Goal: Find contact information: Find contact information

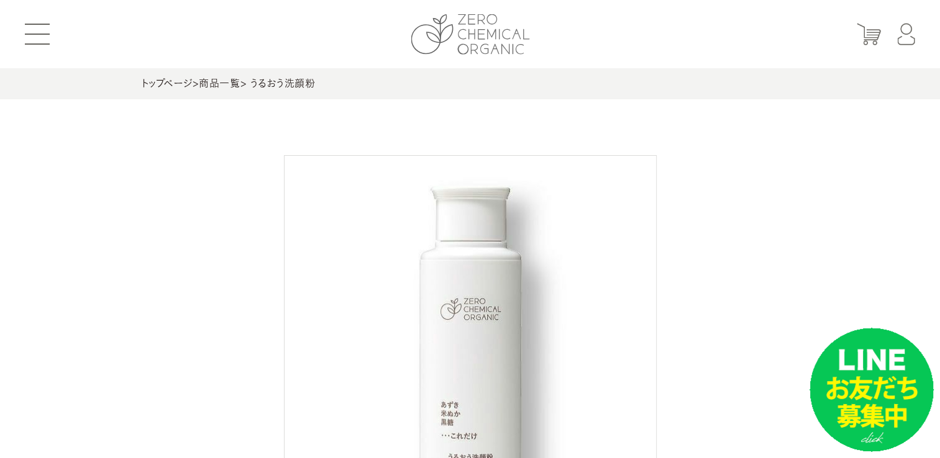
click at [463, 25] on img at bounding box center [470, 34] width 119 height 40
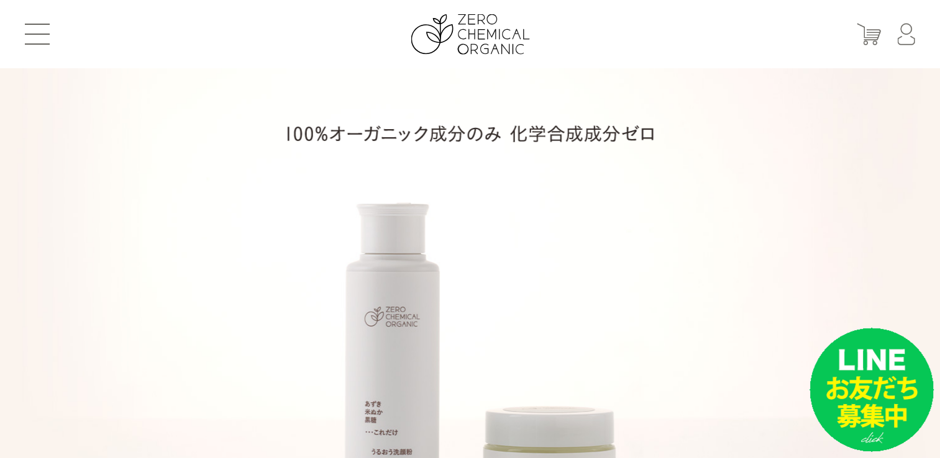
click at [251, 35] on header "はじめての方へ 商品一覧 定期お届けコース ショッピングガイド よくあるご質問 お問い合わせ 会員登録 マイページ カート ログイン パスワード発行" at bounding box center [470, 34] width 940 height 68
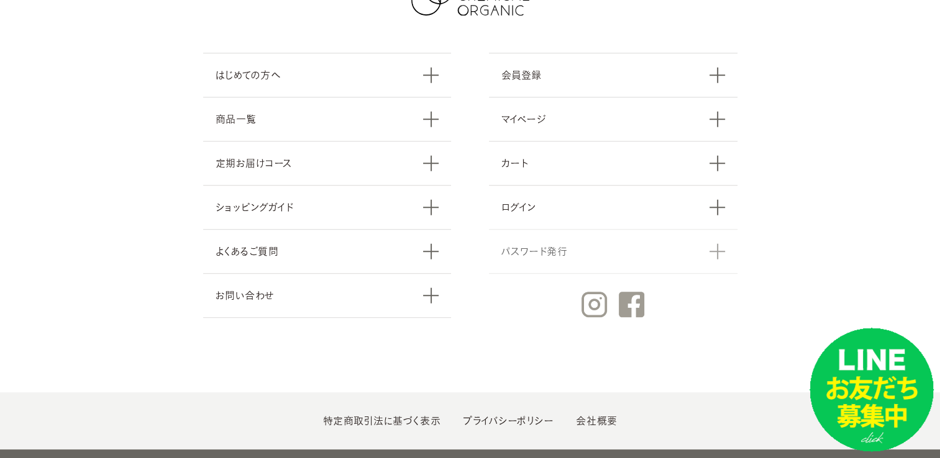
scroll to position [5495, 0]
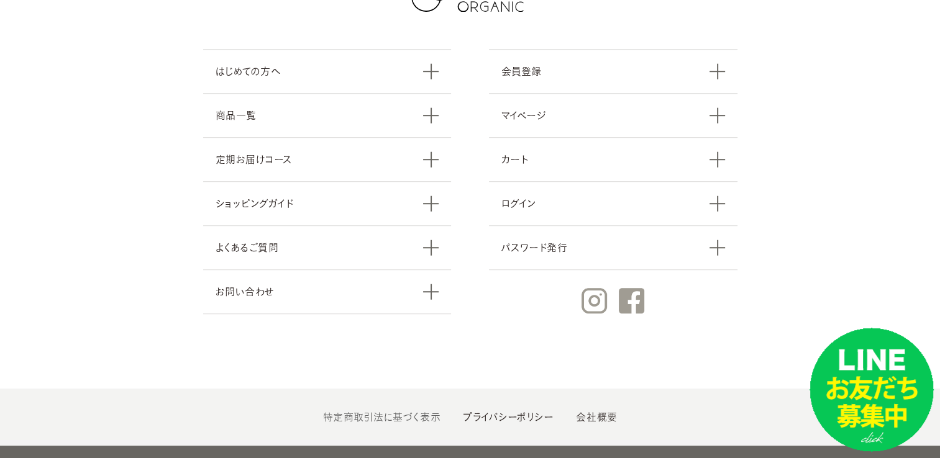
click at [403, 412] on link "特定商取引法に基づく表示" at bounding box center [380, 417] width 117 height 10
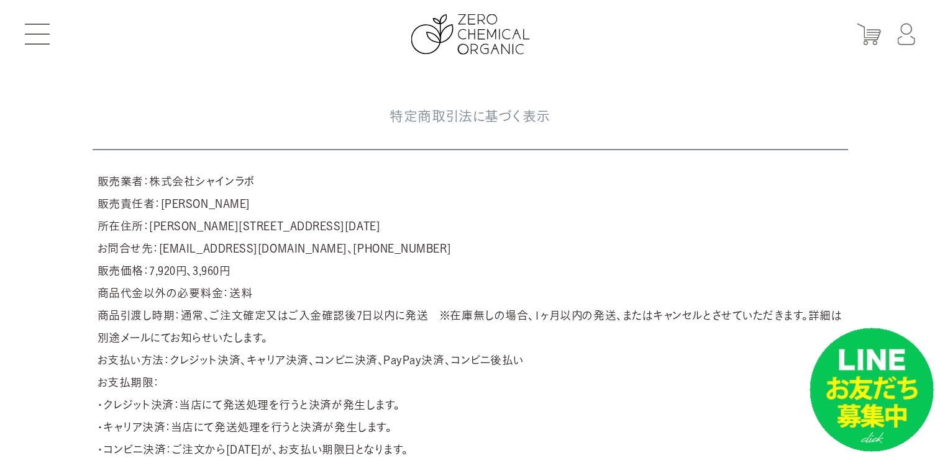
drag, startPoint x: 258, startPoint y: 183, endPoint x: 154, endPoint y: 189, distance: 104.5
click at [154, 189] on article "販売業者：株式会社シャインラボ 販売責任者：岸根　輝明 所在住所：東京都江戸川区一之江4-6-20 お問合せ先：support@shinelabo.co.jp…" at bounding box center [470, 371] width 755 height 412
copy article "株式会社シャインラボ"
click at [467, 291] on article "販売業者：株式会社シャインラボ 販売責任者：岸根　輝明 所在住所：東京都江戸川区一之江4-6-20 お問合せ先：support@shinelabo.co.jp…" at bounding box center [470, 371] width 755 height 412
drag, startPoint x: 361, startPoint y: 250, endPoint x: 288, endPoint y: 252, distance: 73.9
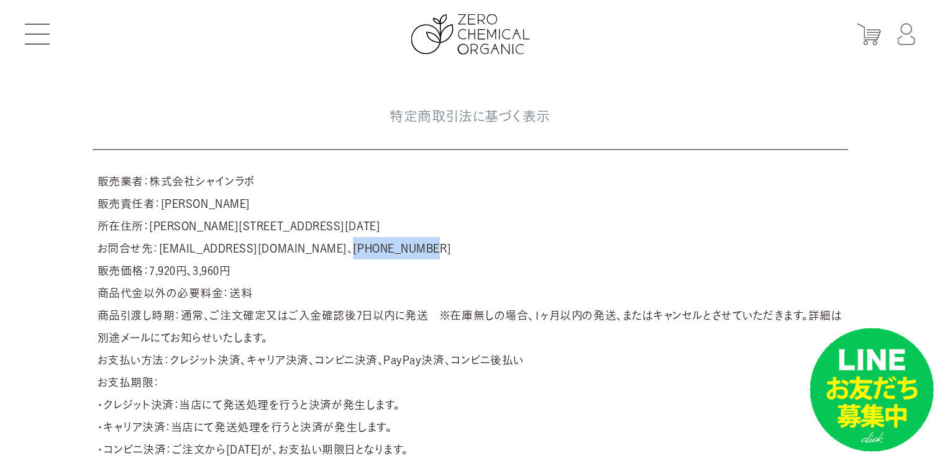
click at [288, 252] on article "販売業者：株式会社シャインラボ 販売責任者：岸根　輝明 所在住所：東京都江戸川区一之江4-6-20 お問合せ先：support@shinelabo.co.jp…" at bounding box center [470, 371] width 755 height 412
copy article "03-5678-9870"
drag, startPoint x: 288, startPoint y: 252, endPoint x: 416, endPoint y: 289, distance: 133.7
click at [416, 289] on article "販売業者：株式会社シャインラボ 販売責任者：岸根　輝明 所在住所：東京都江戸川区一之江4-6-20 お問合せ先：support@shinelabo.co.jp…" at bounding box center [470, 371] width 755 height 412
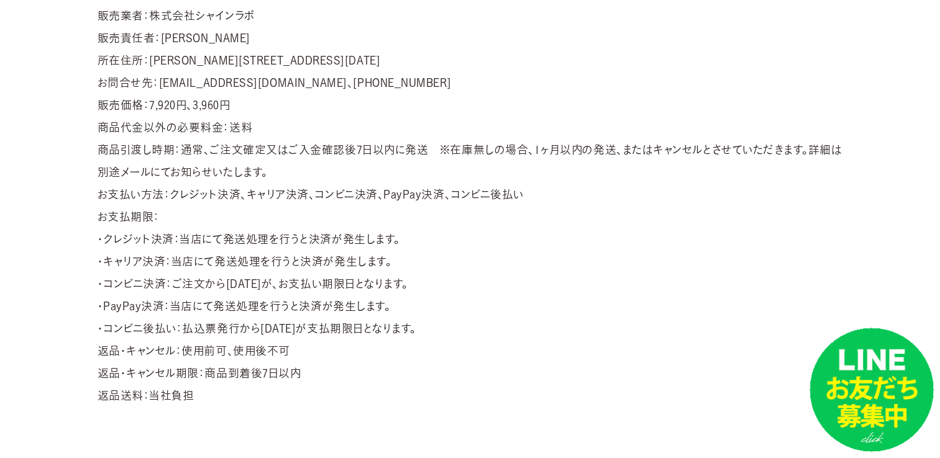
scroll to position [497, 0]
